Goal: Information Seeking & Learning: Learn about a topic

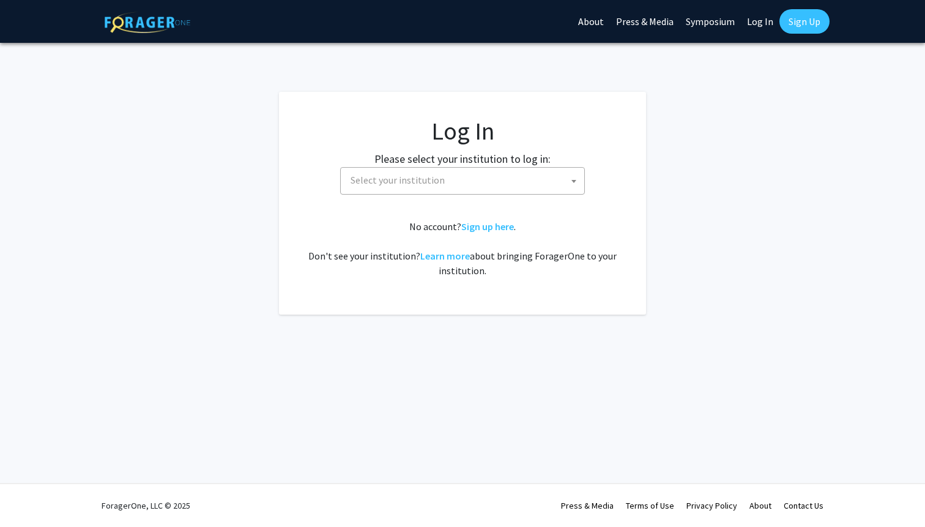
select select
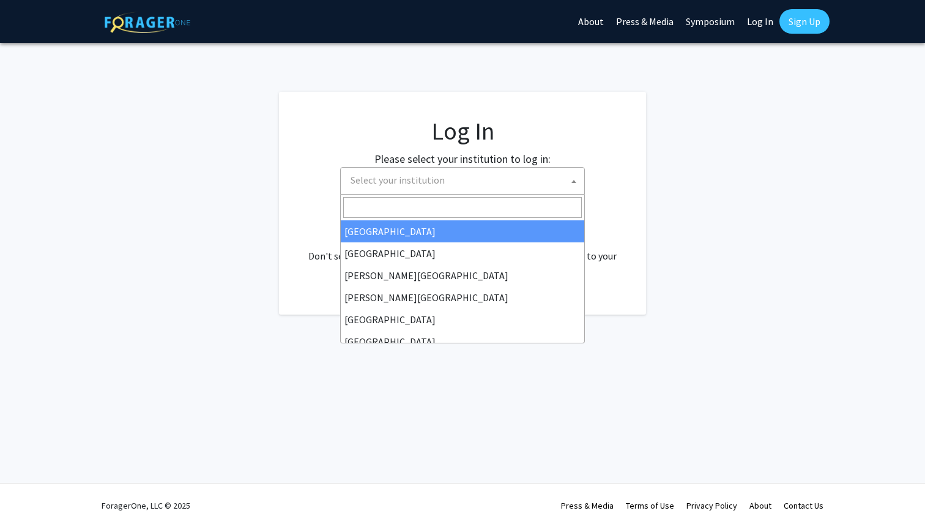
click at [442, 174] on span "Select your institution" at bounding box center [465, 180] width 239 height 25
type input "u"
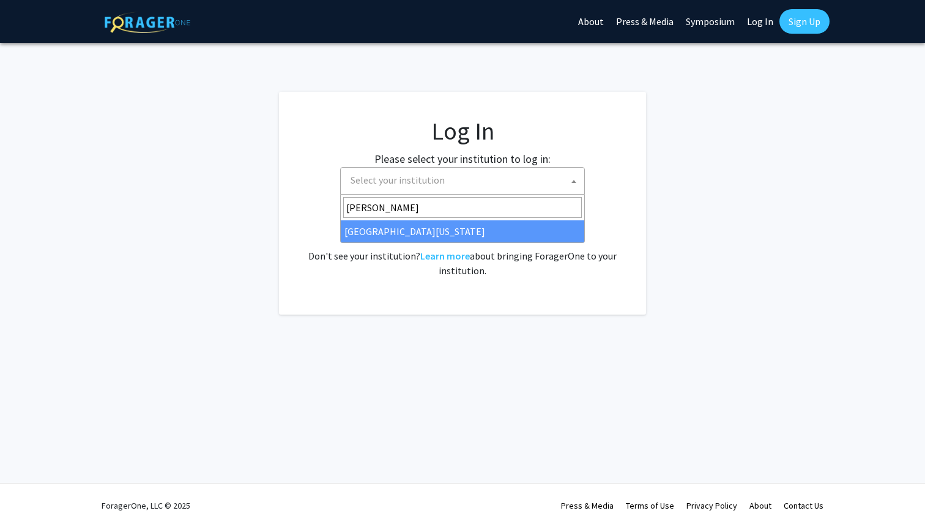
type input "[PERSON_NAME]"
select select "31"
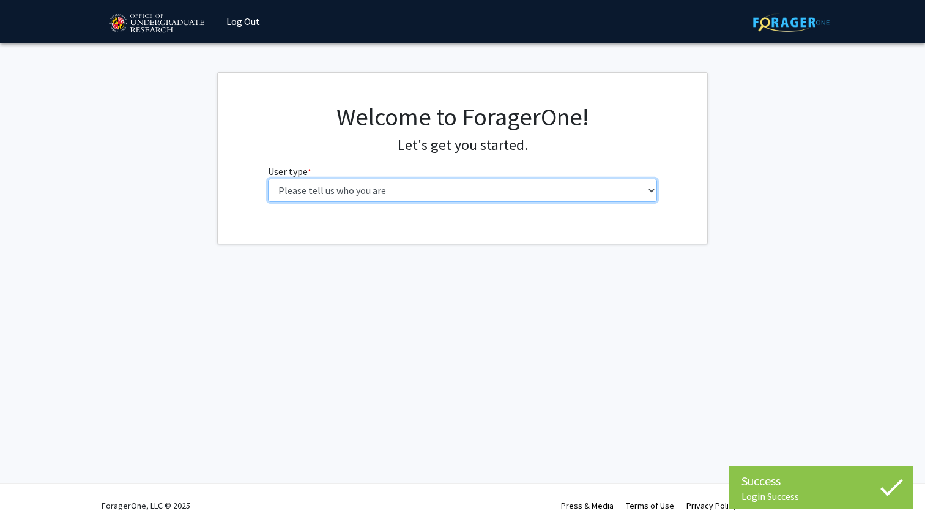
click at [268, 179] on select "Please tell us who you are Undergraduate Student Master's Student Doctoral Cand…" at bounding box center [463, 190] width 390 height 23
select select "1: undergrad"
click option "Undergraduate Student" at bounding box center [0, 0] width 0 height 0
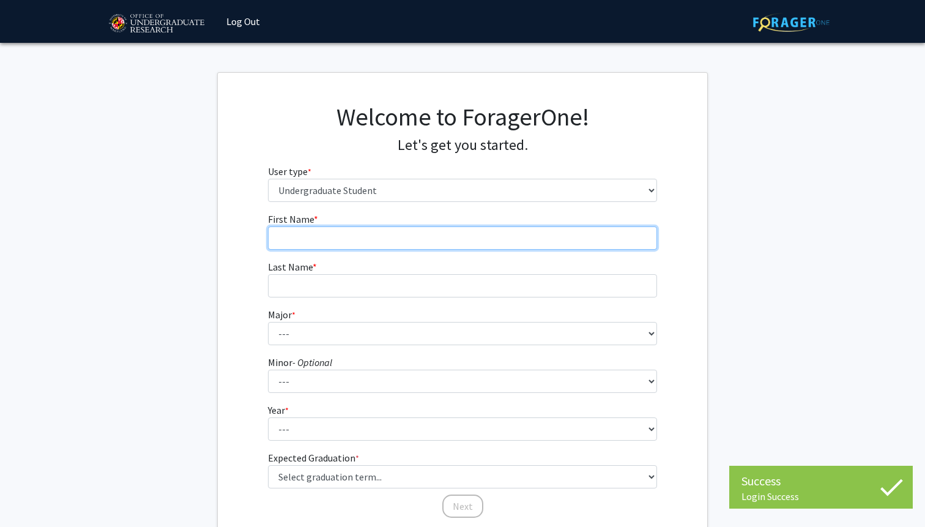
click at [465, 242] on input "First Name * required" at bounding box center [463, 237] width 390 height 23
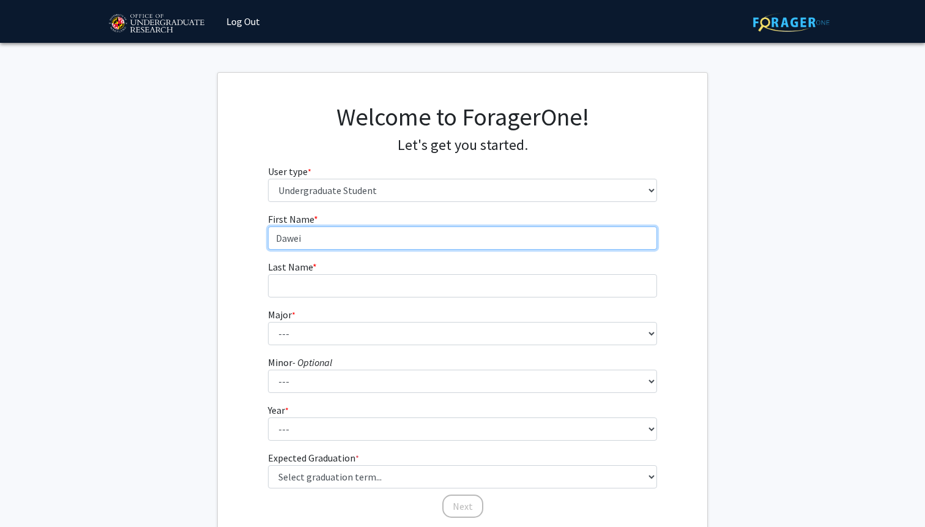
type input "Dawei"
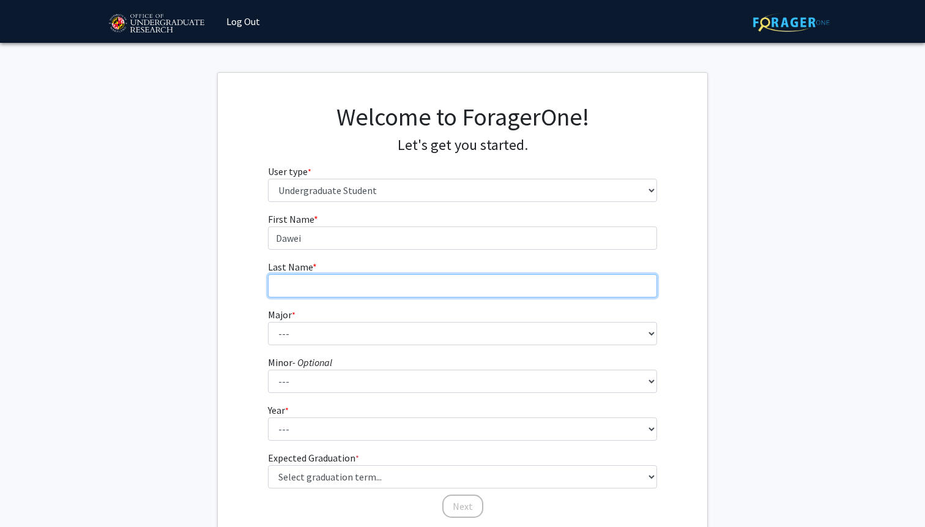
click at [415, 290] on input "Last Name * required" at bounding box center [463, 285] width 390 height 23
type input "Da"
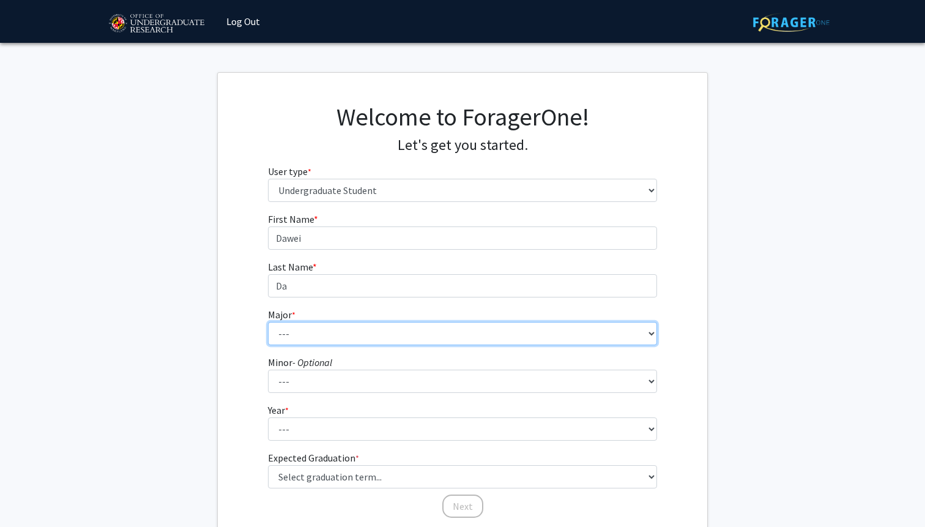
click at [268, 322] on select "--- Accounting Aerospace Engineering African American and Africana Studies Agri…" at bounding box center [463, 333] width 390 height 23
select select "42: 2343"
click option "Finance" at bounding box center [0, 0] width 0 height 0
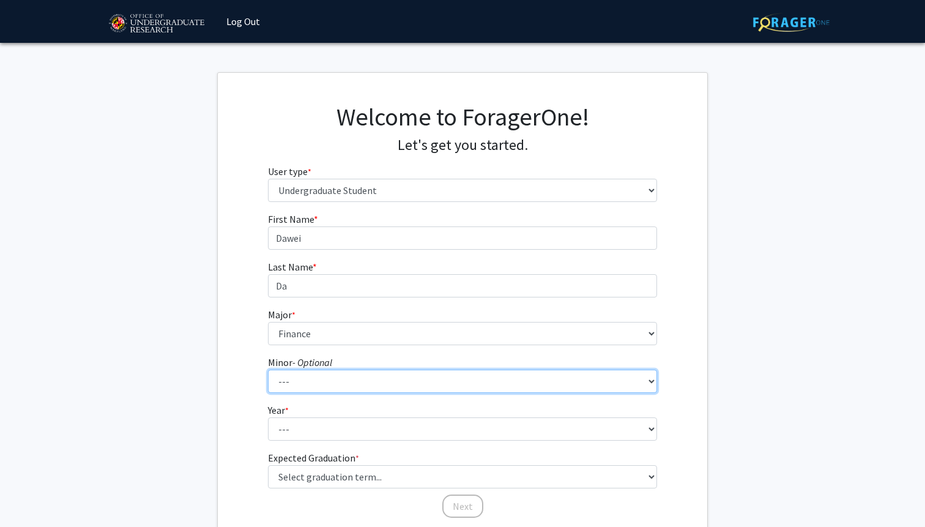
click at [268, 369] on select "--- Actuarial Mathematics Advanced Cybersecurity Experience for Students Africa…" at bounding box center [463, 380] width 390 height 23
select select "103: 1906"
click option "Statistics" at bounding box center [0, 0] width 0 height 0
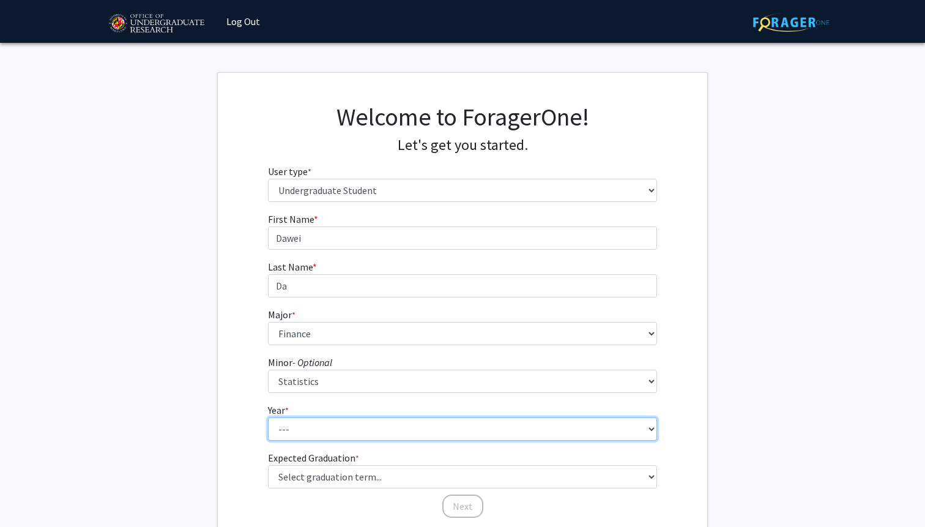
click at [268, 417] on select "--- First-year Sophomore Junior Senior Postbaccalaureate Certificate" at bounding box center [463, 428] width 390 height 23
select select "3: junior"
click option "Junior" at bounding box center [0, 0] width 0 height 0
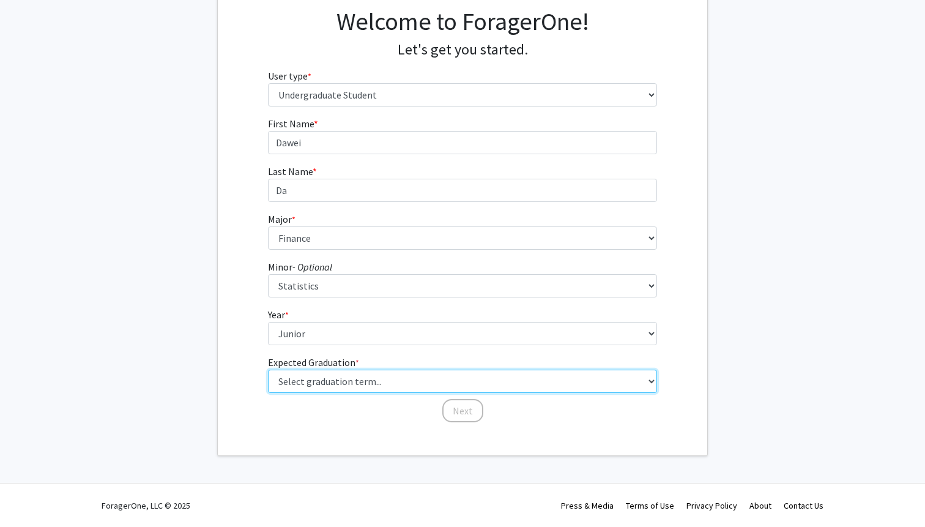
click at [268, 369] on select "Select graduation term... Spring 2025 Summer 2025 Fall 2025 Winter 2025 Spring …" at bounding box center [463, 380] width 390 height 23
select select "9: spring_2027"
click option "Spring 2027" at bounding box center [0, 0] width 0 height 0
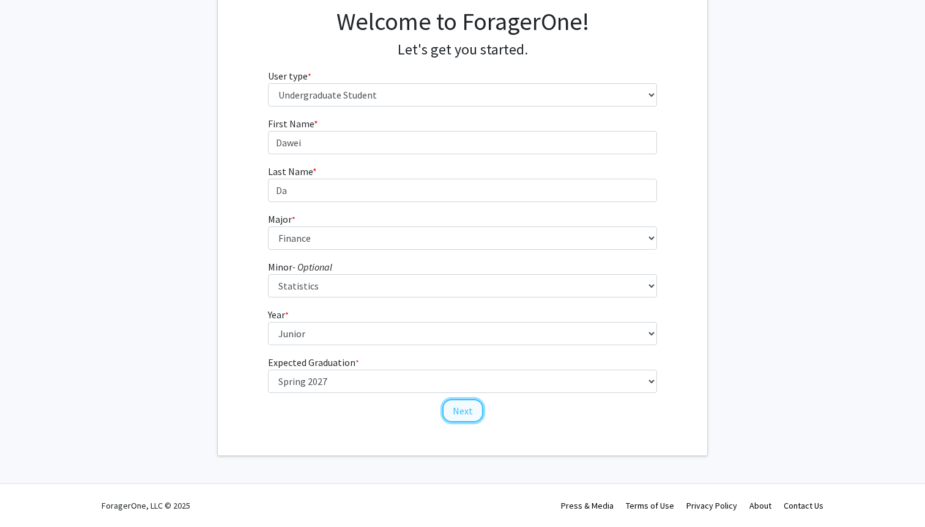
click at [462, 405] on button "Next" at bounding box center [462, 410] width 41 height 23
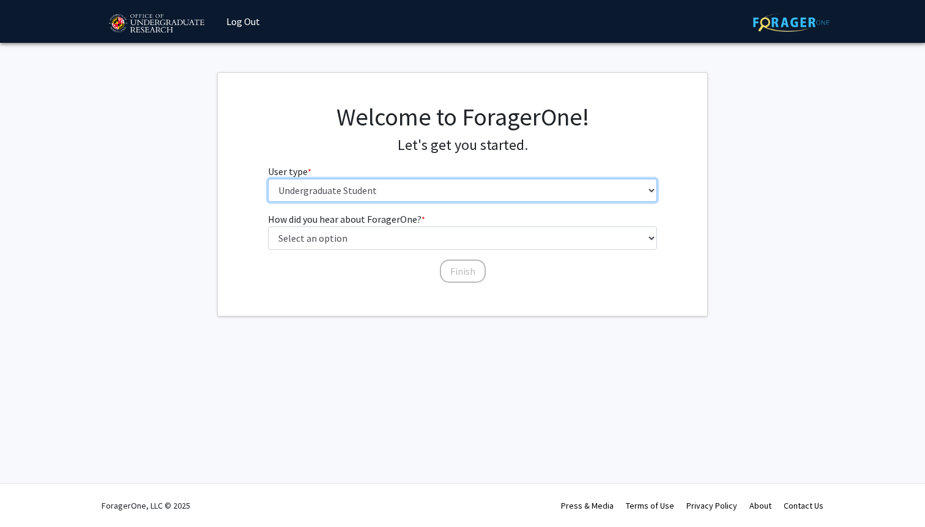
click option "Undergraduate Student" at bounding box center [0, 0] width 0 height 0
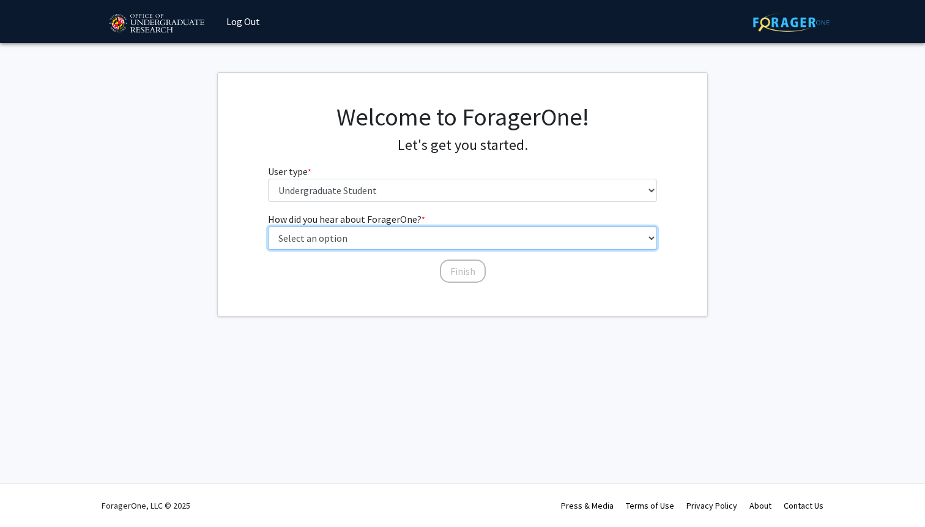
click at [268, 226] on select "Select an option Peer/student recommendation Faculty/staff recommendation Unive…" at bounding box center [463, 237] width 390 height 23
select select "3: university_website"
click option "University website" at bounding box center [0, 0] width 0 height 0
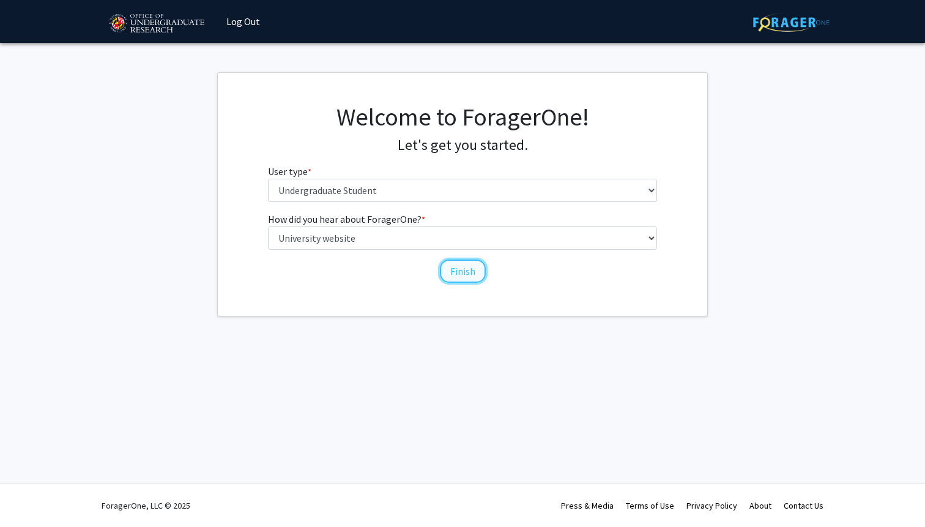
click at [448, 271] on button "Finish" at bounding box center [463, 270] width 46 height 23
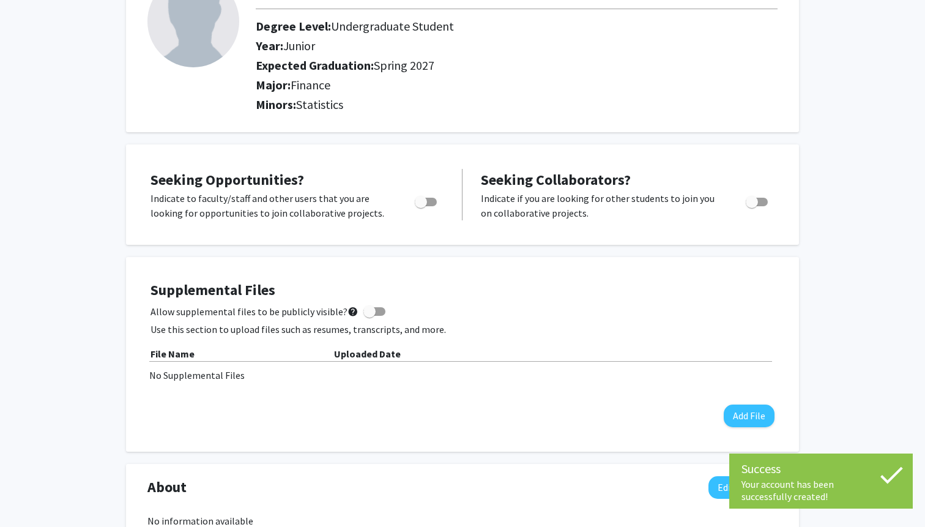
scroll to position [116, 0]
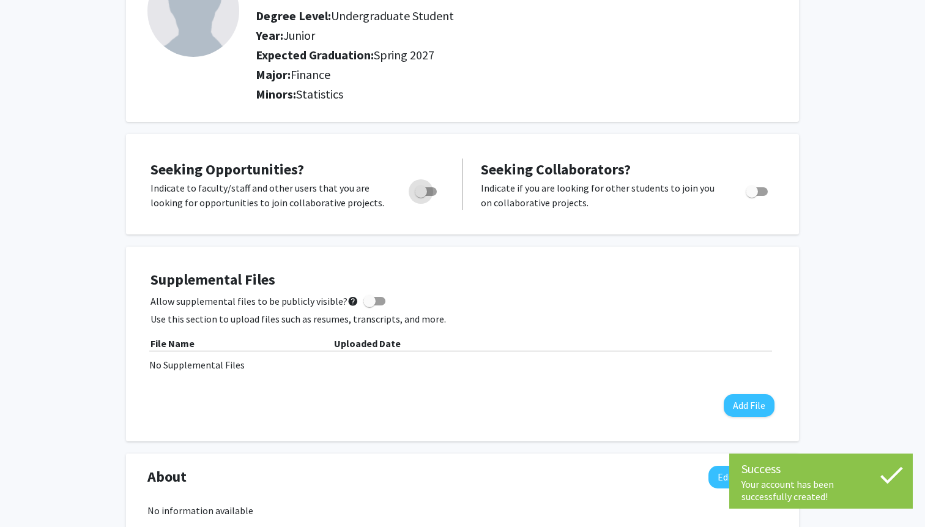
click at [428, 190] on span "Toggle" at bounding box center [426, 191] width 22 height 9
click at [421, 196] on input "Are you actively seeking opportunities?" at bounding box center [420, 196] width 1 height 1
checkbox input "true"
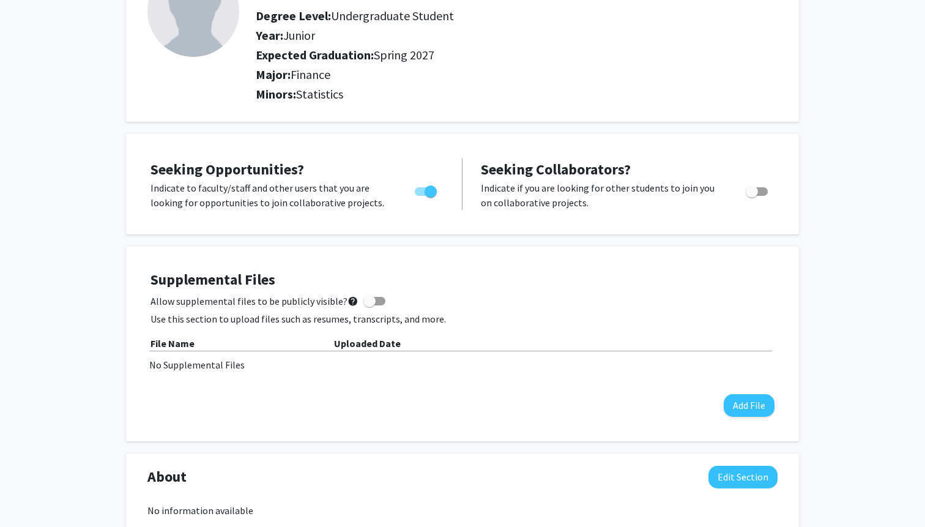
click at [761, 194] on span "Toggle" at bounding box center [757, 191] width 22 height 9
click at [752, 196] on input "Would you like to receive other student requests to work with you?" at bounding box center [751, 196] width 1 height 1
checkbox input "true"
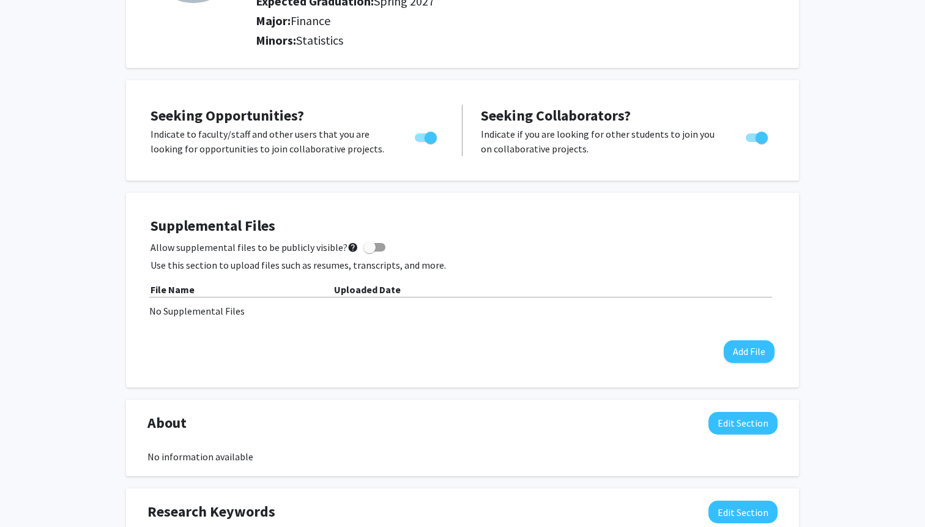
scroll to position [173, 0]
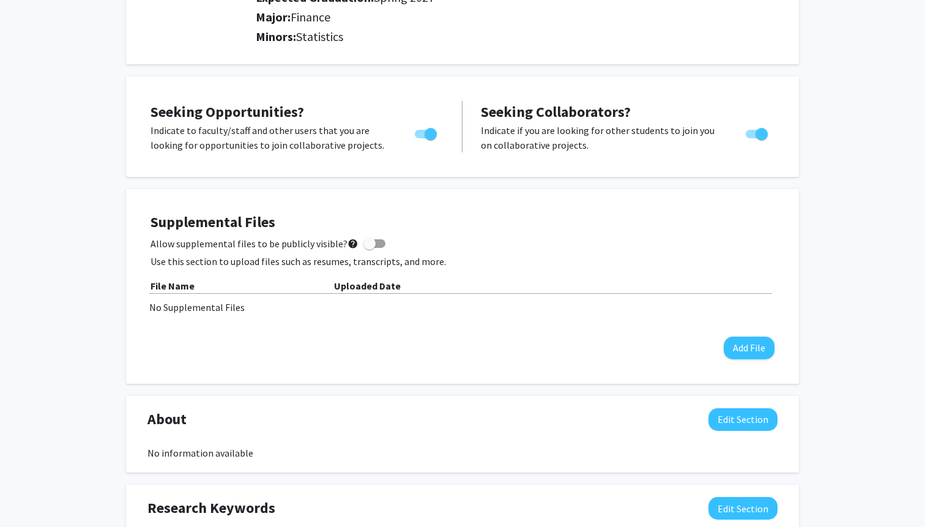
click at [365, 248] on span at bounding box center [369, 243] width 12 height 12
click at [369, 248] on input "Allow supplemental files to be publicly visible? help" at bounding box center [369, 248] width 1 height 1
checkbox input "true"
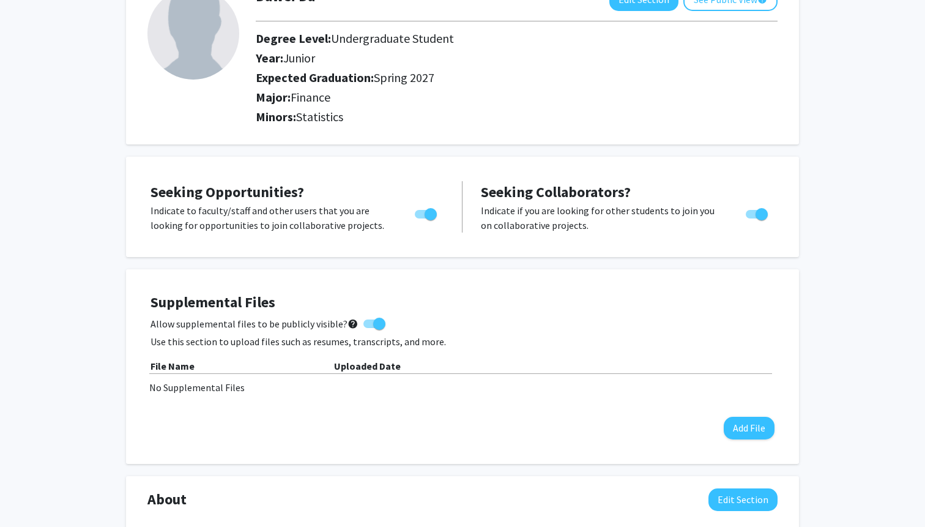
scroll to position [0, 0]
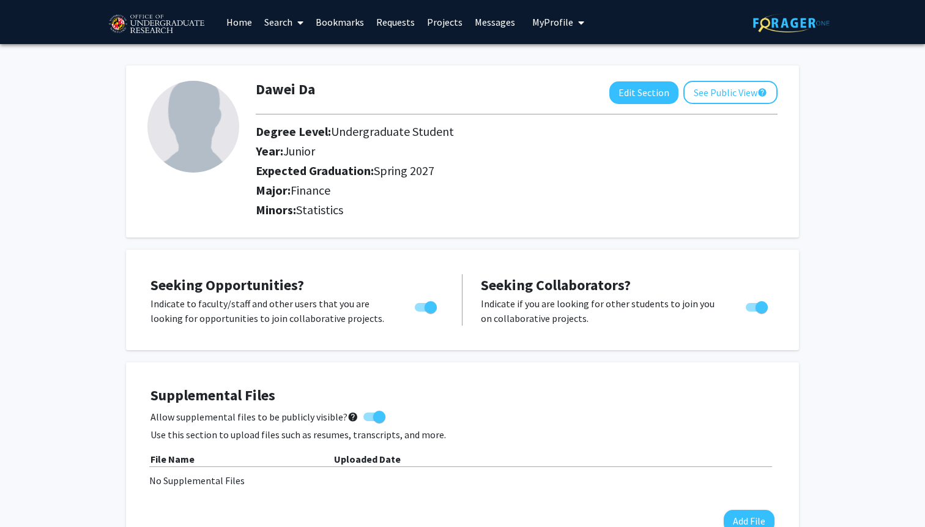
click at [243, 23] on link "Home" at bounding box center [239, 22] width 38 height 43
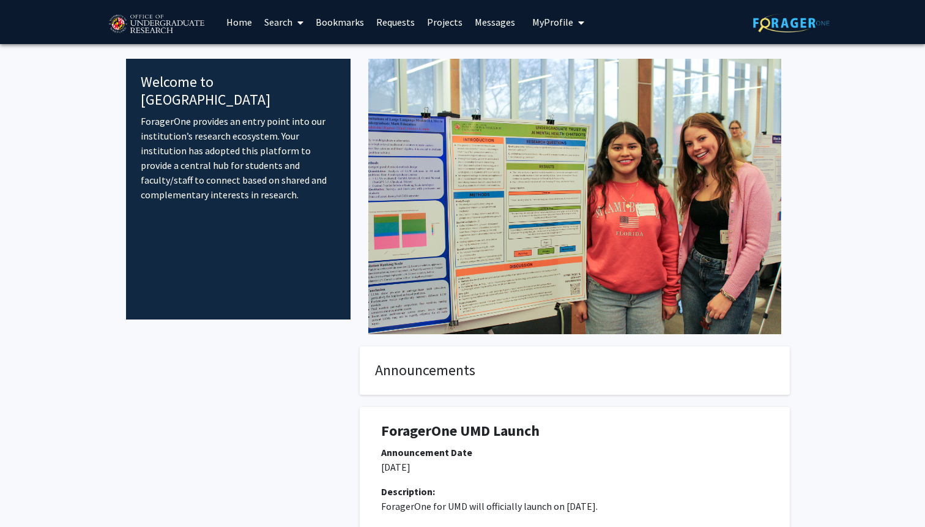
click at [286, 20] on link "Search" at bounding box center [283, 22] width 51 height 43
click at [305, 84] on span "Students" at bounding box center [295, 81] width 75 height 24
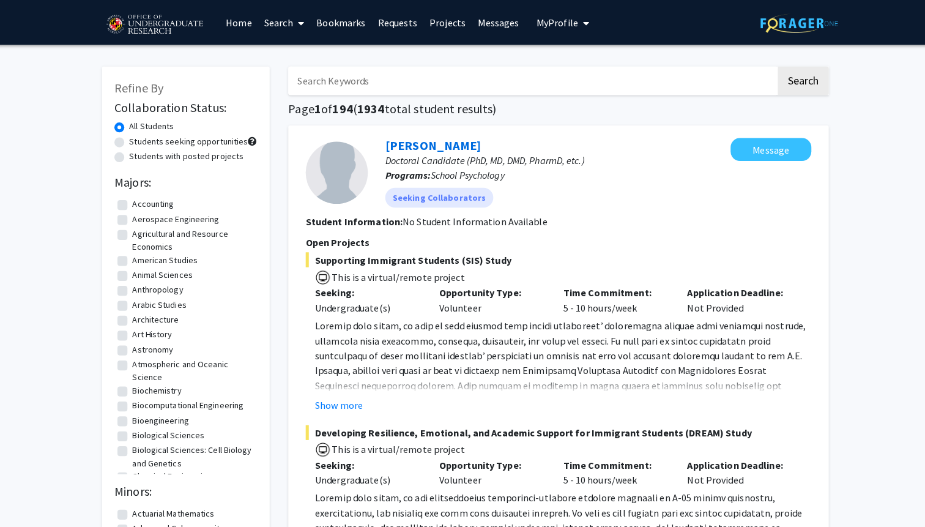
click at [391, 17] on link "Requests" at bounding box center [395, 22] width 51 height 43
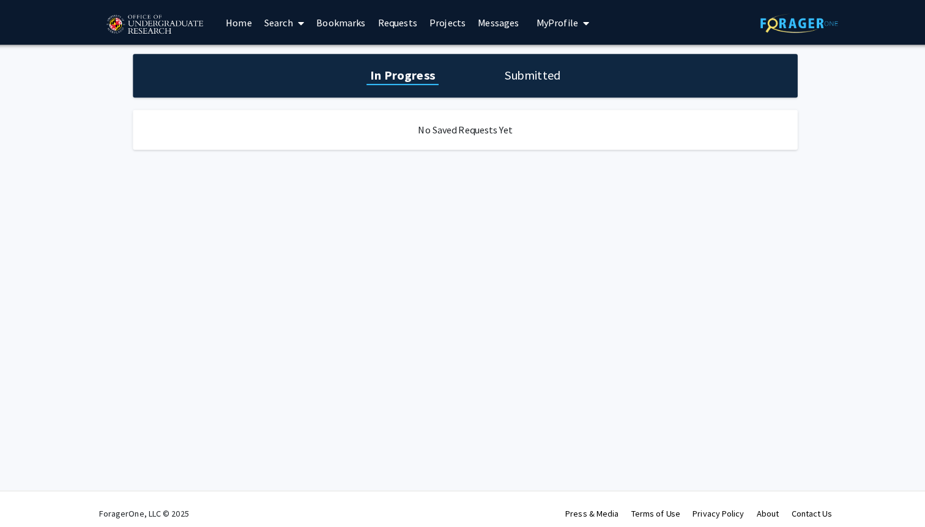
click at [300, 21] on icon at bounding box center [300, 23] width 6 height 10
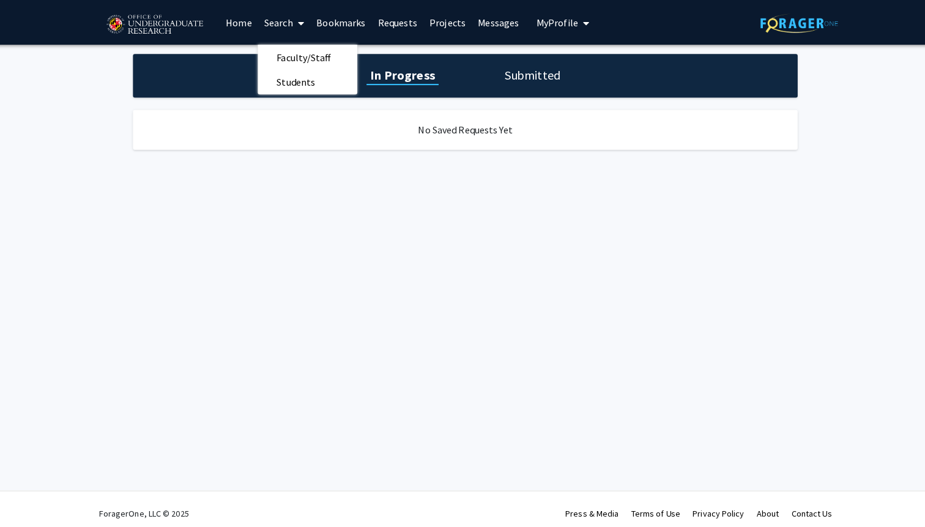
click at [242, 20] on link "Home" at bounding box center [239, 22] width 38 height 43
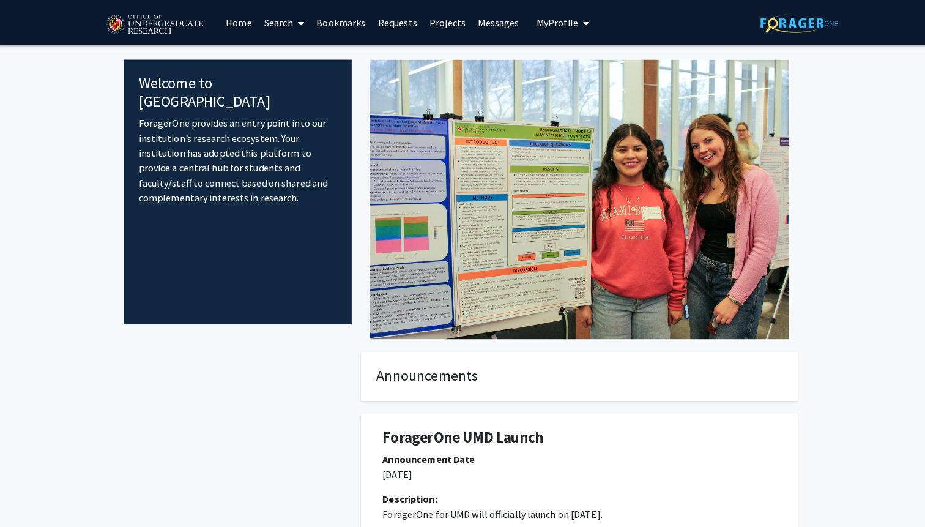
click at [400, 24] on link "Requests" at bounding box center [395, 22] width 51 height 43
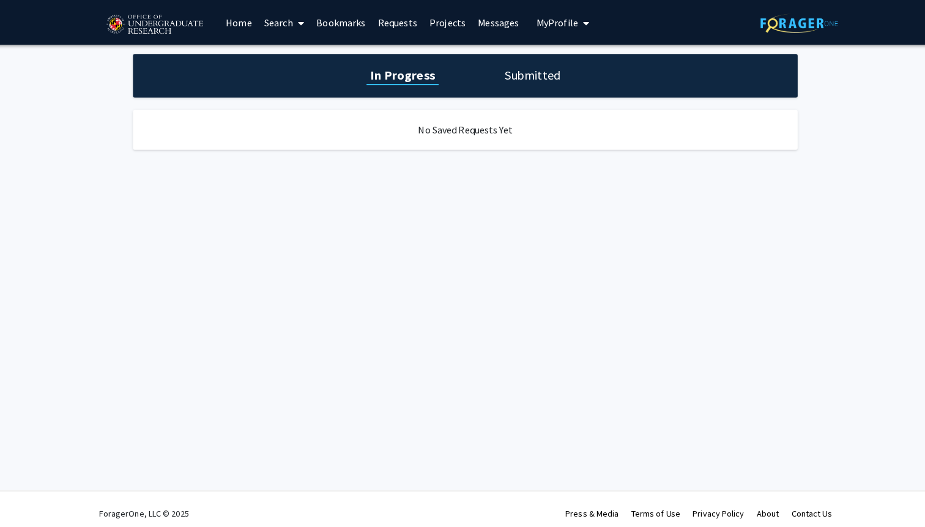
click at [453, 24] on link "Projects" at bounding box center [445, 22] width 48 height 43
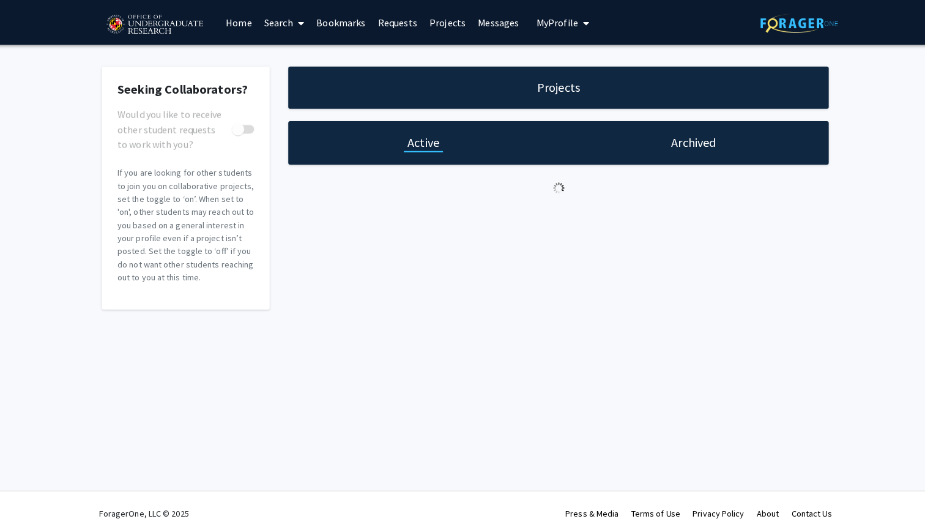
checkbox input "true"
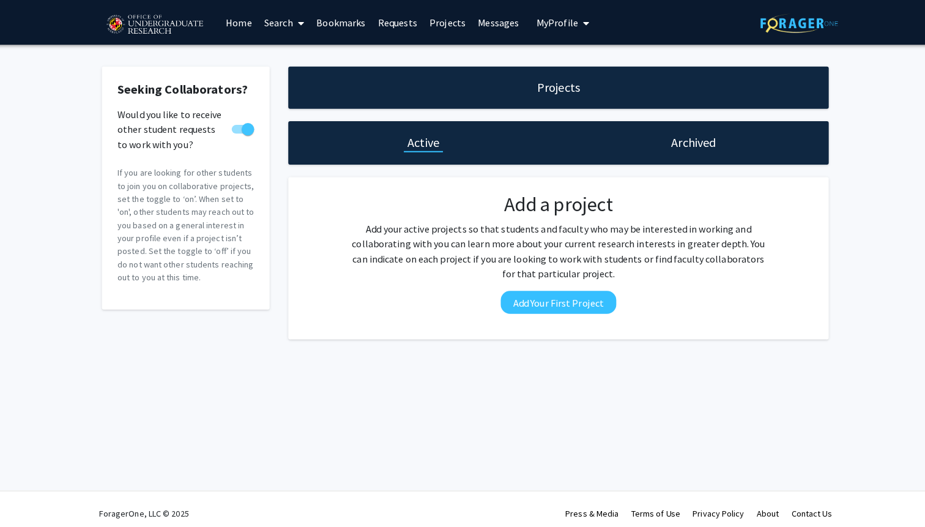
click at [349, 29] on link "Bookmarks" at bounding box center [339, 22] width 61 height 43
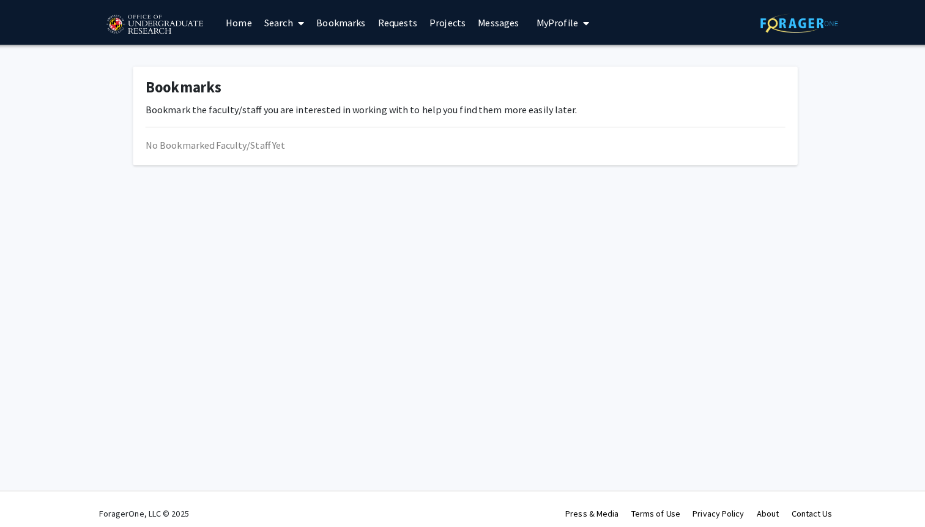
click at [297, 22] on span at bounding box center [297, 22] width 11 height 43
click at [298, 51] on span "Faculty/Staff" at bounding box center [303, 56] width 90 height 24
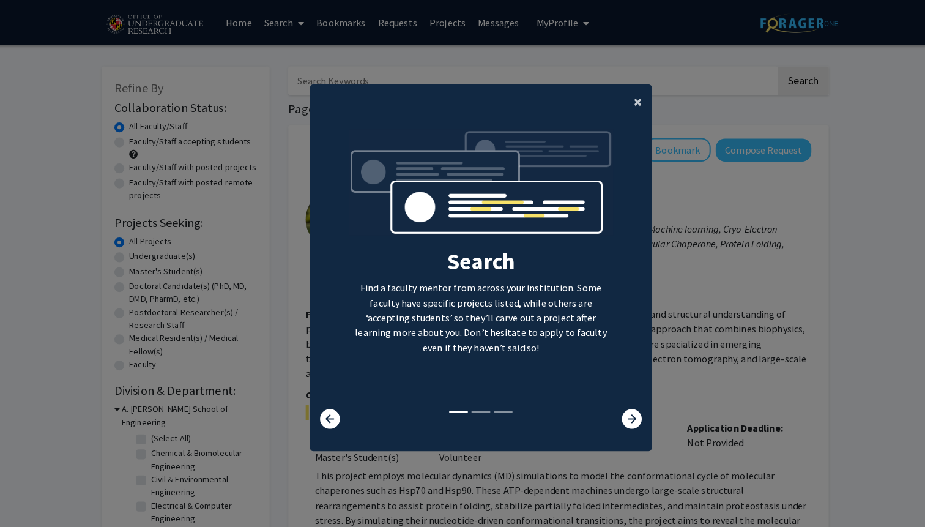
click at [635, 102] on span "×" at bounding box center [632, 100] width 8 height 19
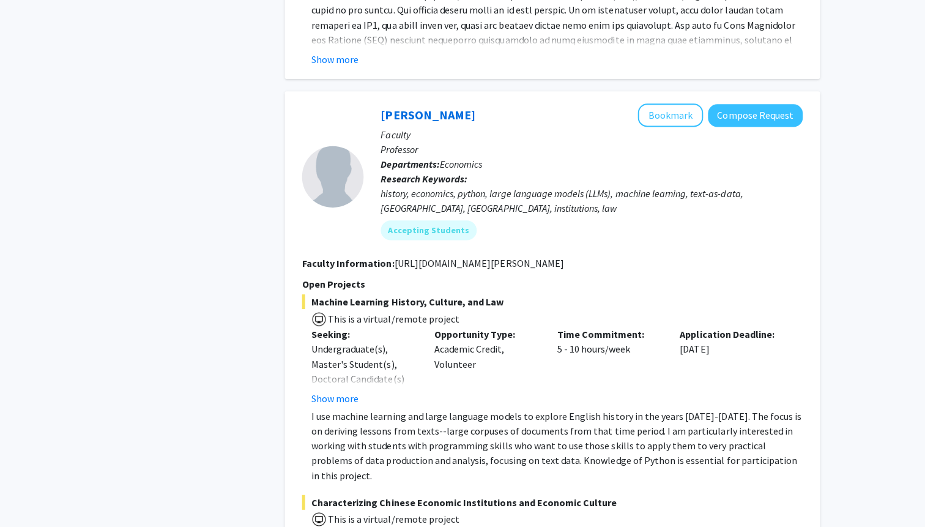
scroll to position [5714, 0]
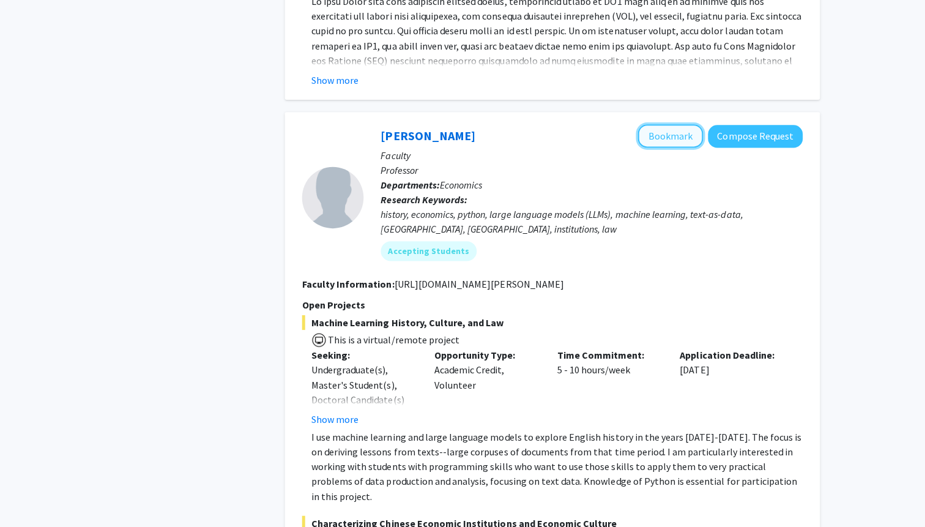
click at [675, 124] on button "Bookmark" at bounding box center [671, 135] width 65 height 23
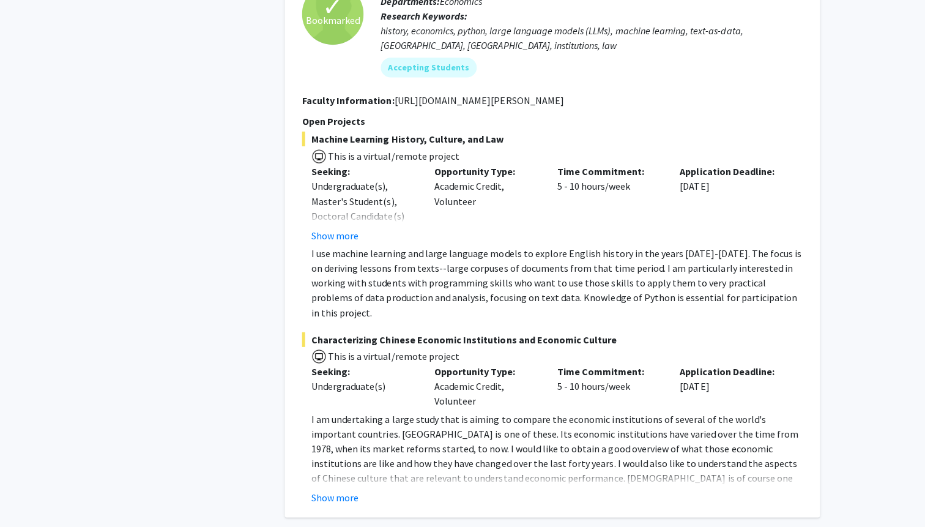
scroll to position [5947, 0]
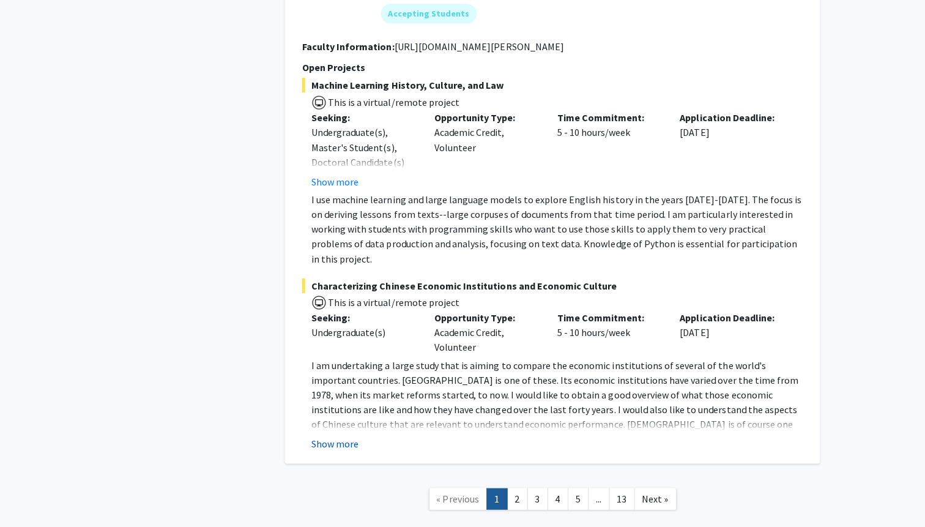
click at [350, 437] on button "Show more" at bounding box center [337, 444] width 47 height 15
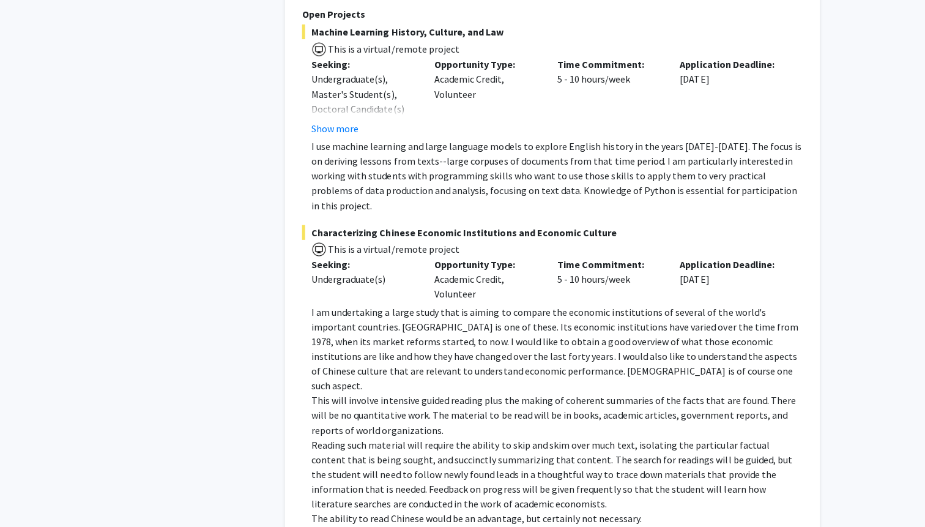
scroll to position [6016, 0]
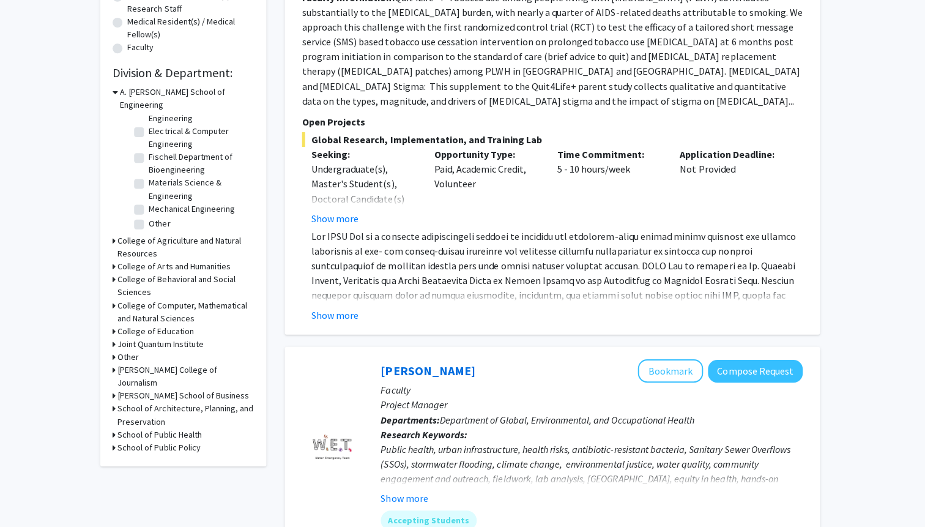
scroll to position [327, 0]
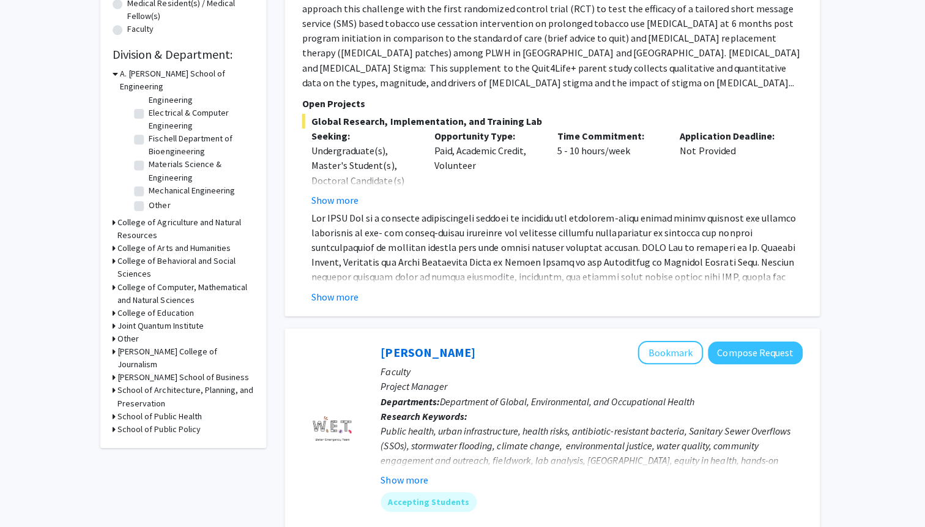
click at [160, 371] on h3 "[PERSON_NAME] School of Business" at bounding box center [187, 377] width 131 height 13
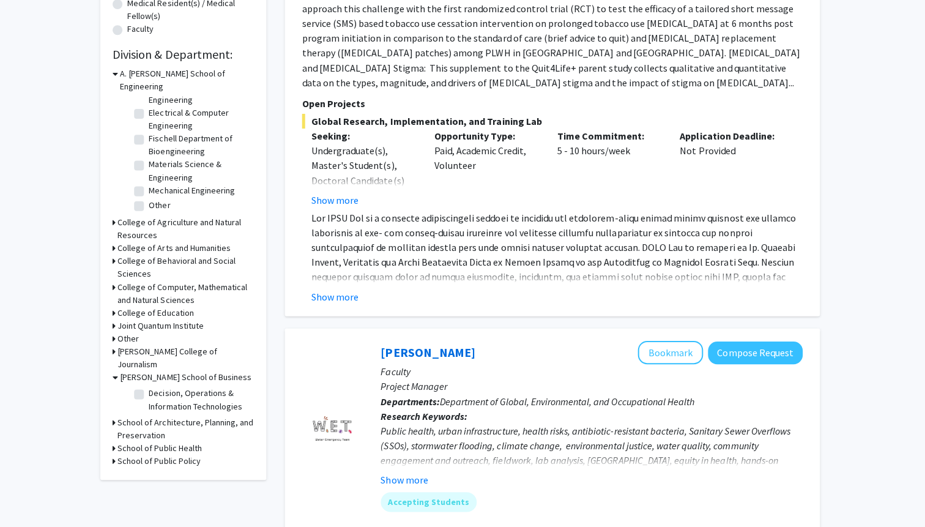
click at [153, 387] on label "Decision, Operations & Information Technologies" at bounding box center [204, 400] width 102 height 26
click at [153, 387] on input "Decision, Operations & Information Technologies" at bounding box center [157, 391] width 8 height 8
checkbox input "true"
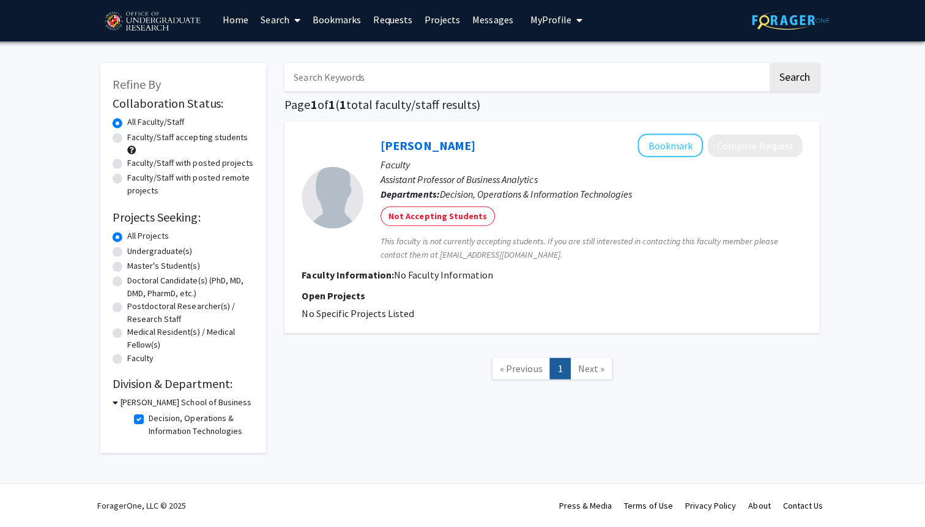
click at [153, 417] on label "Decision, Operations & Information Technologies" at bounding box center [204, 425] width 102 height 26
click at [153, 417] on input "Decision, Operations & Information Technologies" at bounding box center [157, 416] width 8 height 8
checkbox input "false"
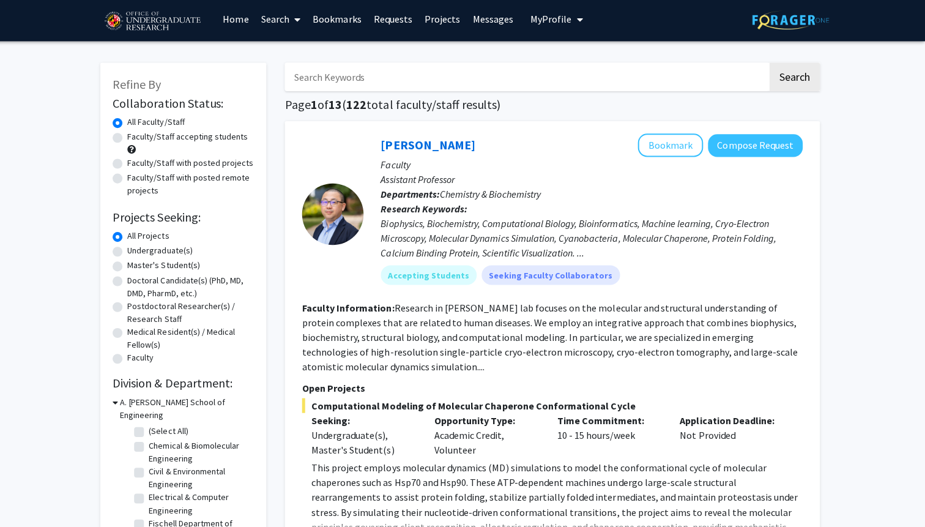
click at [131, 253] on label "Undergraduate(s)" at bounding box center [163, 252] width 65 height 13
click at [131, 253] on input "Undergraduate(s)" at bounding box center [135, 250] width 8 height 8
radio input "true"
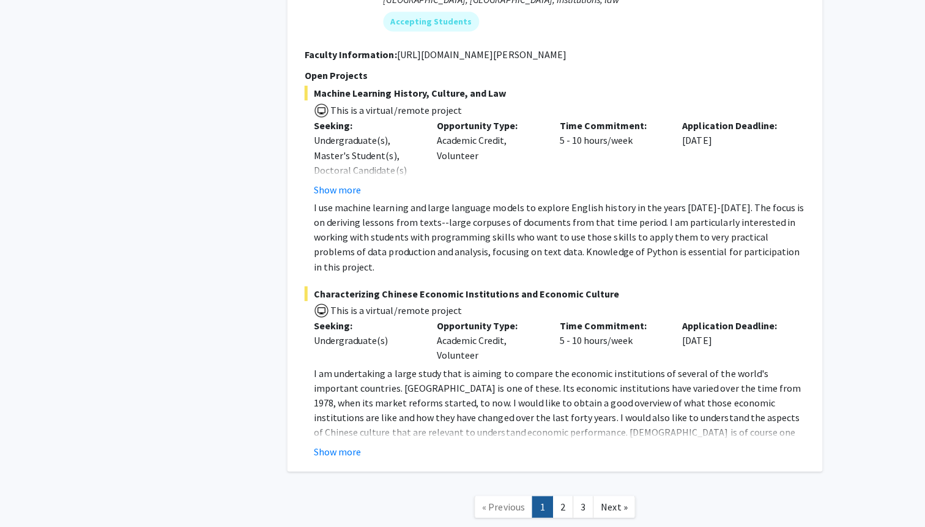
scroll to position [5947, 0]
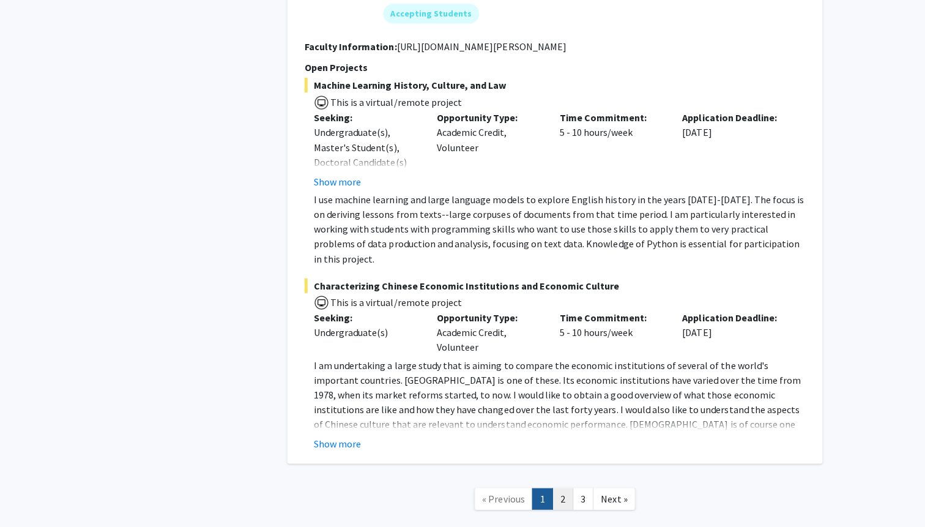
click at [563, 488] on link "2" at bounding box center [562, 498] width 21 height 21
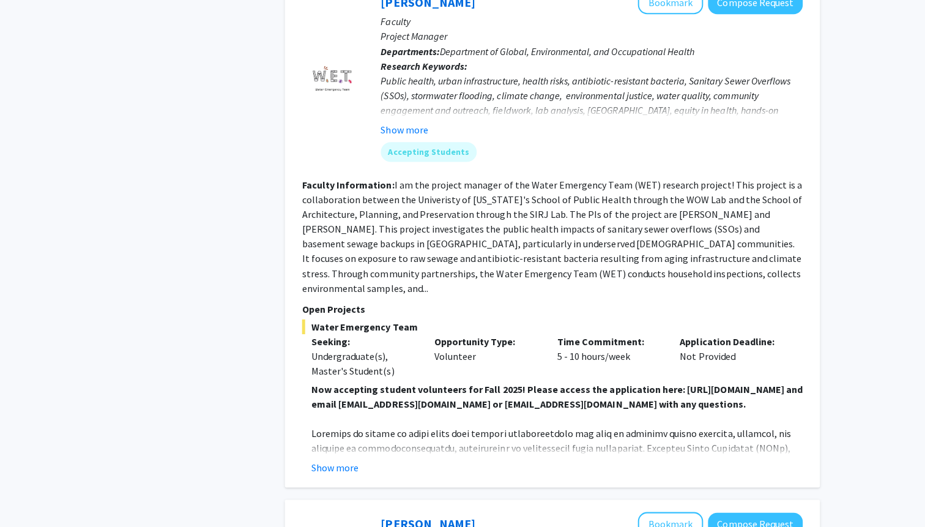
scroll to position [675, 0]
click at [349, 460] on button "Show more" at bounding box center [337, 467] width 47 height 15
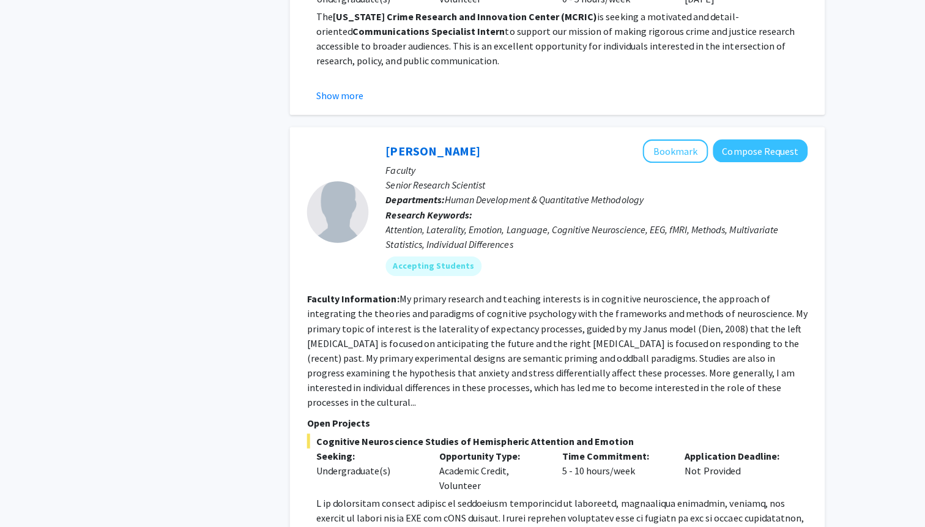
scroll to position [4448, 0]
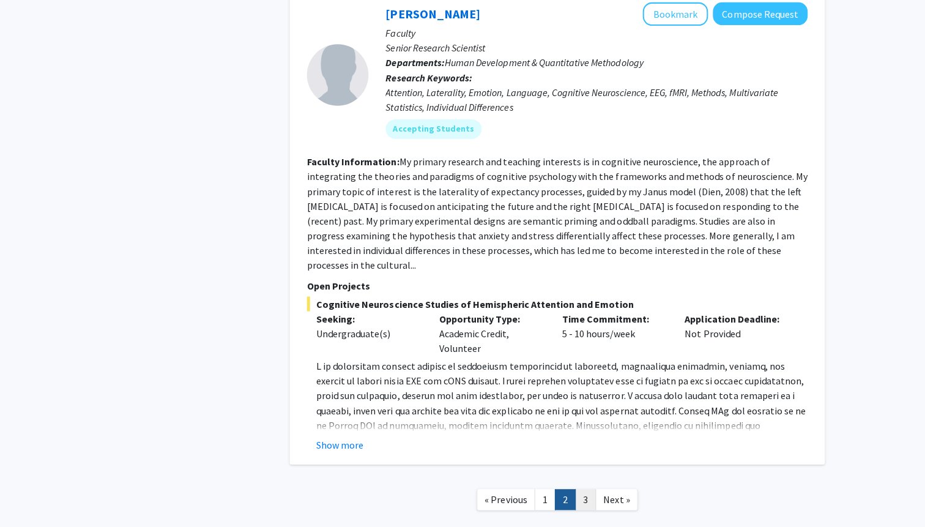
click at [585, 489] on link "3" at bounding box center [582, 499] width 21 height 21
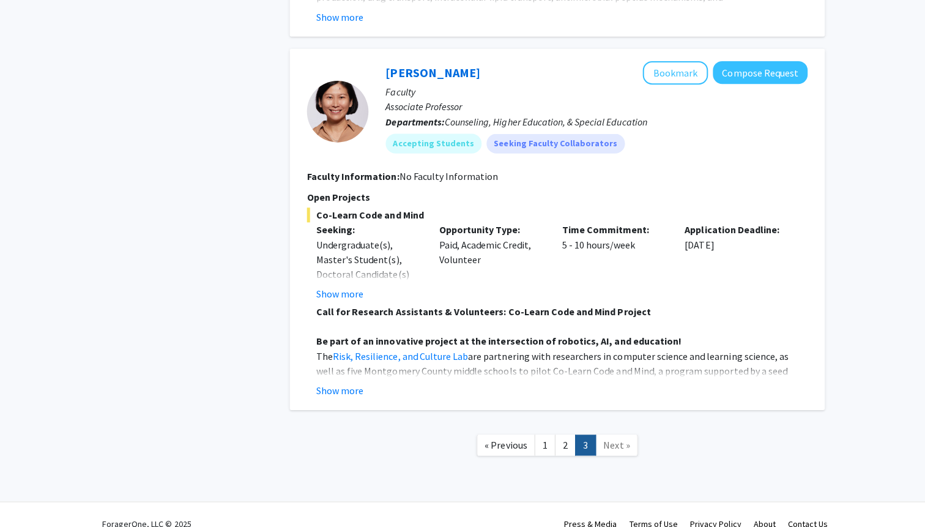
scroll to position [1829, 0]
click at [335, 387] on button "Show more" at bounding box center [337, 390] width 47 height 15
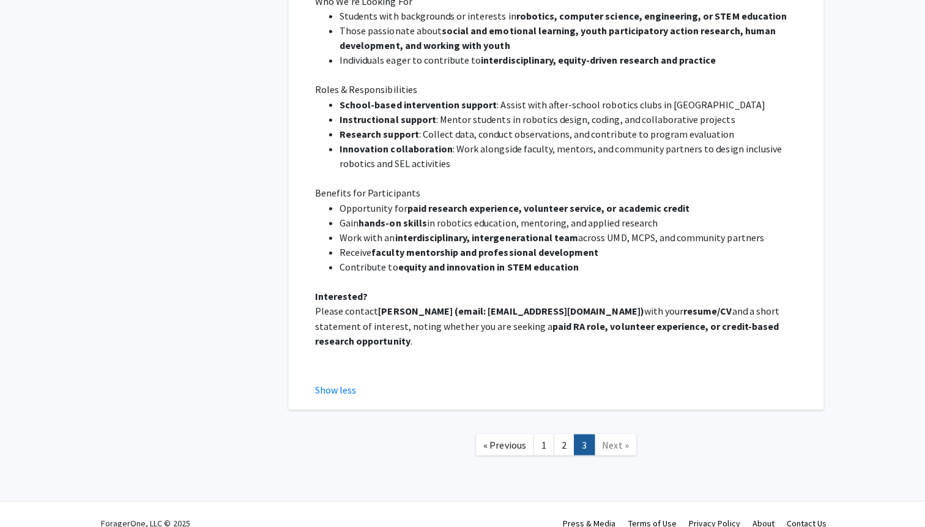
scroll to position [2423, 0]
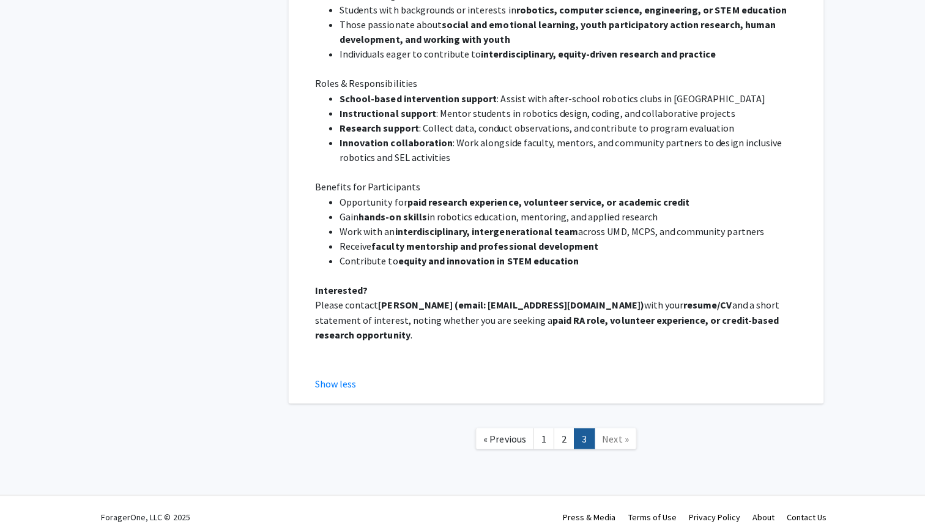
click at [601, 432] on span "Next »" at bounding box center [613, 438] width 26 height 12
click at [546, 429] on link "1" at bounding box center [542, 438] width 21 height 21
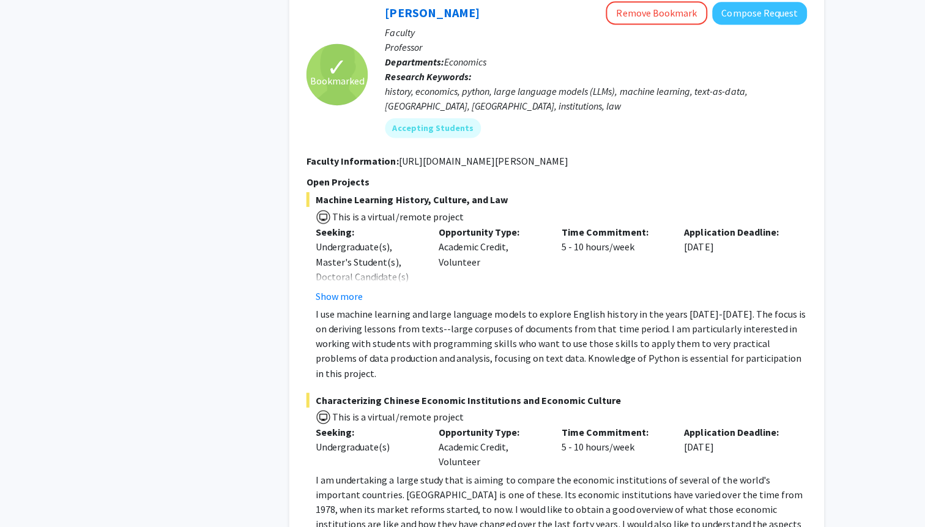
scroll to position [5947, 0]
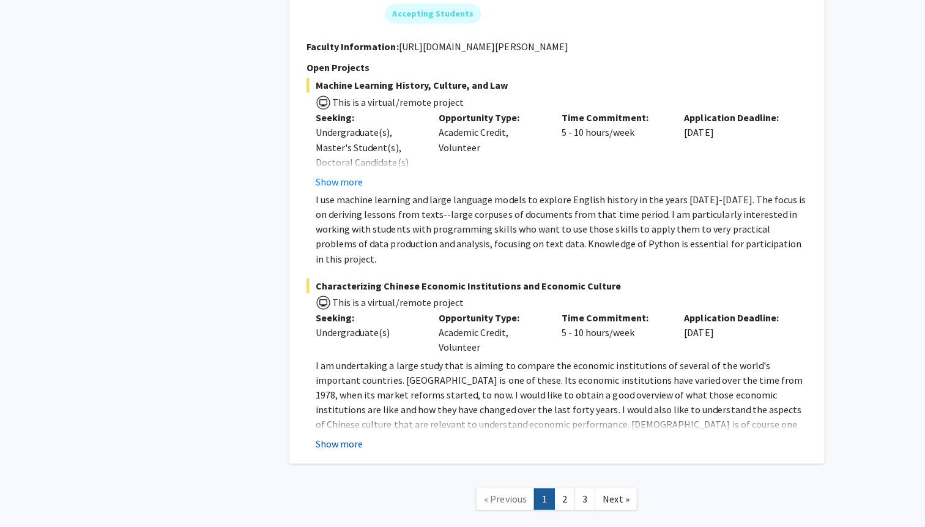
click at [348, 437] on button "Show more" at bounding box center [337, 444] width 47 height 15
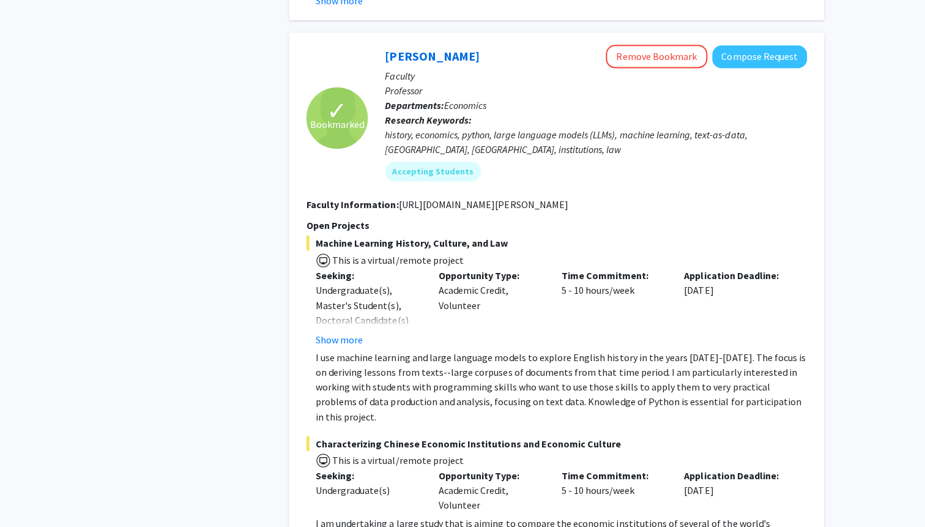
scroll to position [5793, 0]
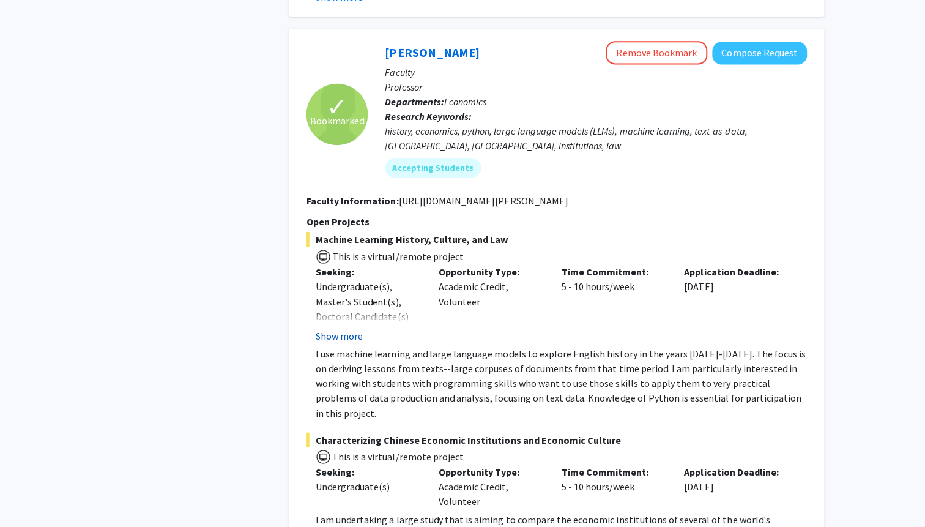
click at [347, 330] on button "Show more" at bounding box center [337, 337] width 47 height 15
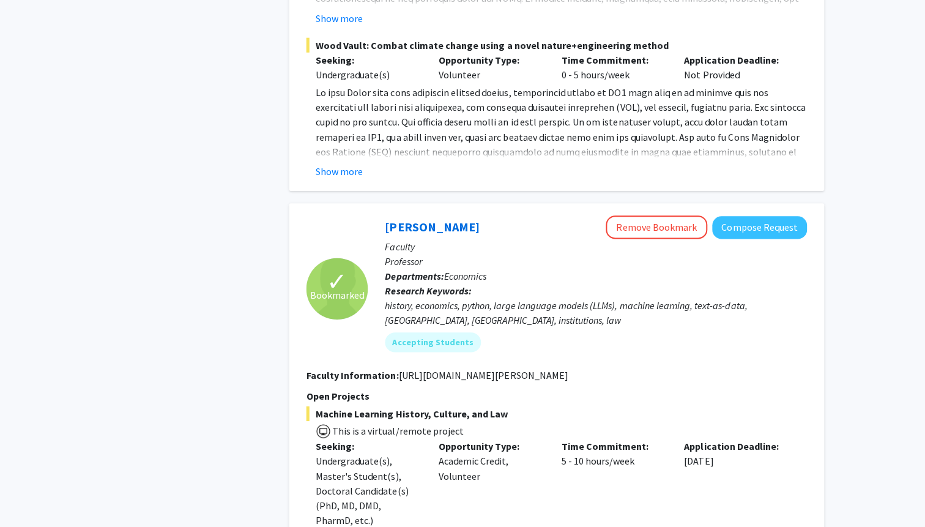
scroll to position [5621, 0]
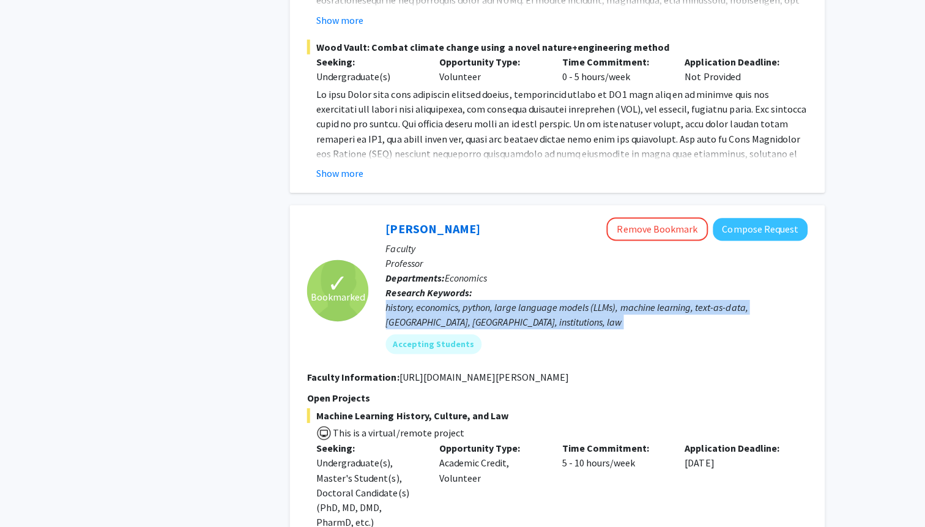
drag, startPoint x: 383, startPoint y: 247, endPoint x: 519, endPoint y: 274, distance: 139.0
click at [520, 275] on div "[PERSON_NAME] Remove Bookmark Compose Request Faculty Professor Departments: Ec…" at bounding box center [584, 289] width 437 height 145
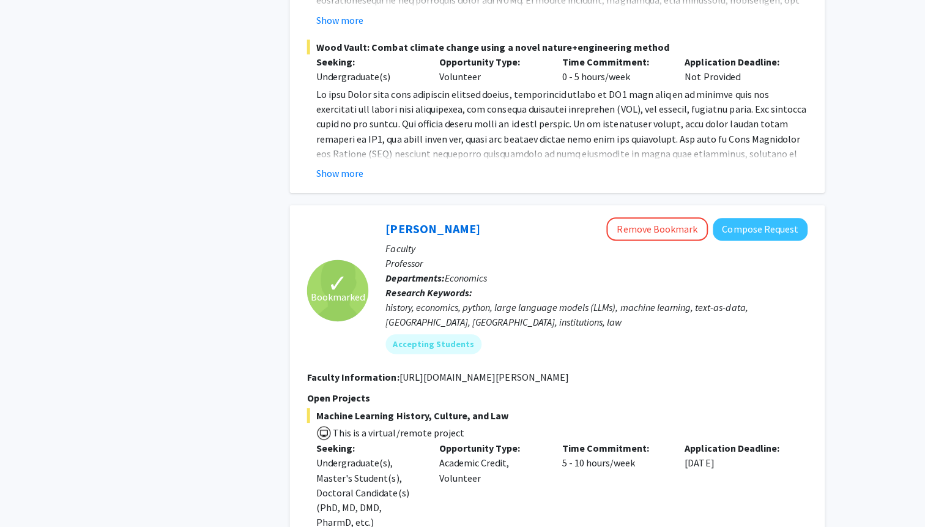
drag, startPoint x: 369, startPoint y: 165, endPoint x: 462, endPoint y: 165, distance: 93.6
click at [462, 217] on div "[PERSON_NAME] Remove Bookmark Compose Request Faculty Professor Departments: Ec…" at bounding box center [584, 289] width 437 height 145
copy h2 "[PERSON_NAME]"
